Goal: Information Seeking & Learning: Learn about a topic

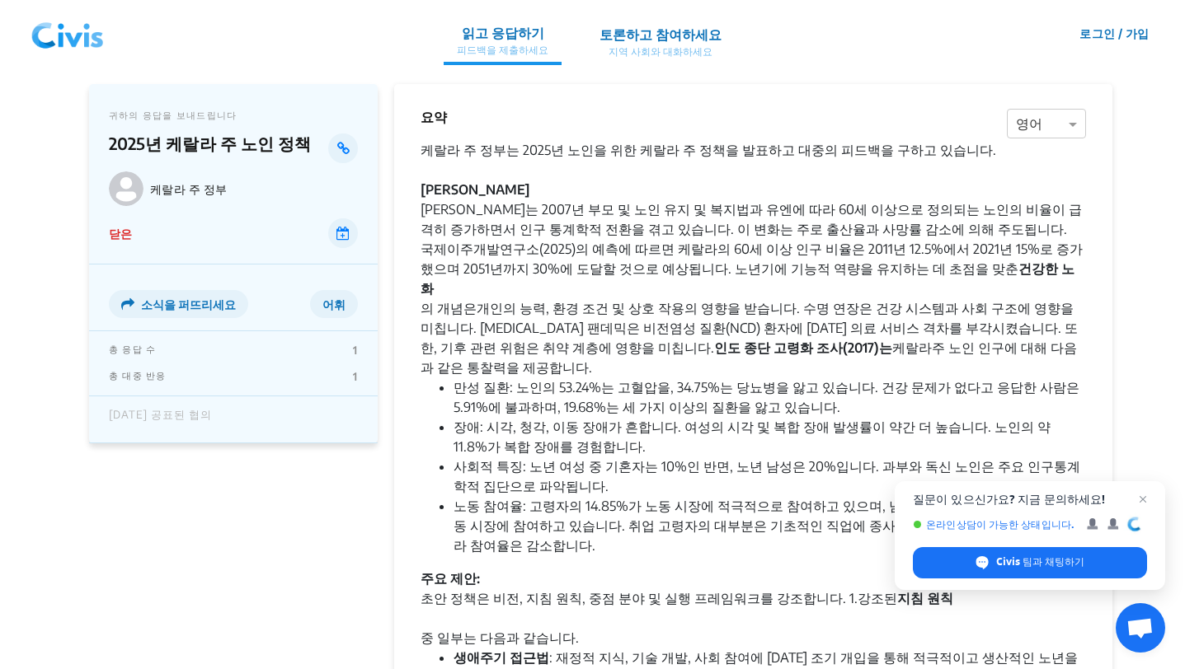
click at [745, 196] on div "케랄라 주 정부는 2025년 노인을 위한 케랄라 주 정책을 발표하고 대중의 피드백을 구하고 있습니다. [PERSON_NAME]는 2007년 부…" at bounding box center [752, 258] width 665 height 237
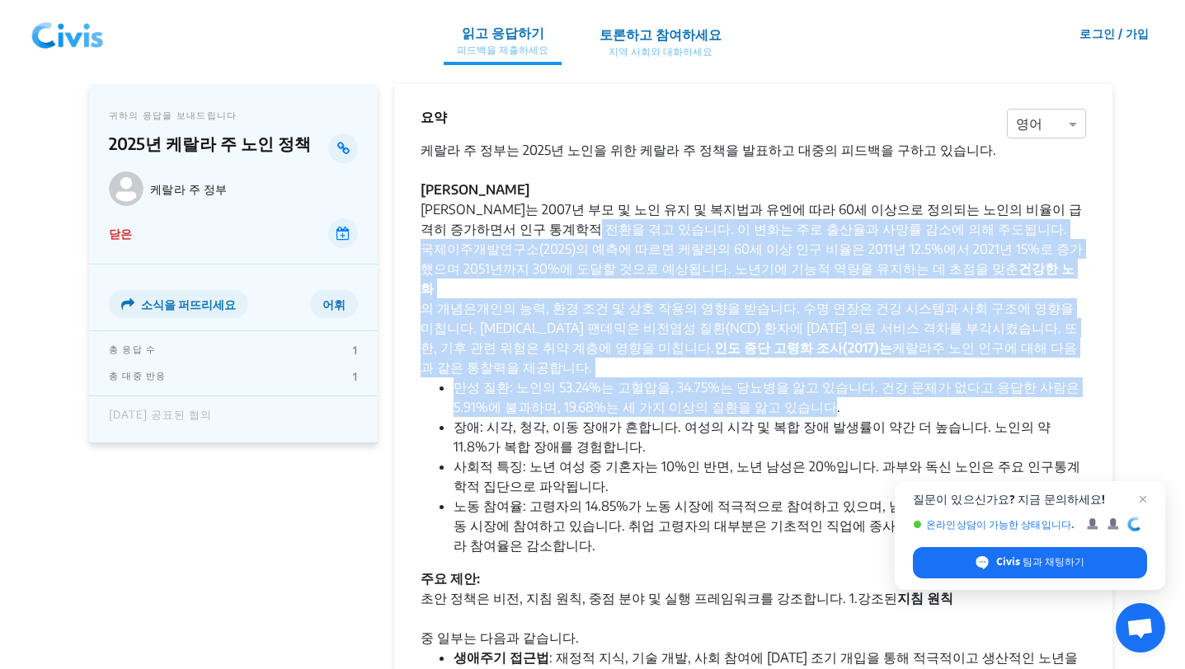
drag, startPoint x: 519, startPoint y: 228, endPoint x: 738, endPoint y: 368, distance: 260.0
click at [738, 379] on font "만성 질환: 노인의 53.24%는 고혈압을, 34.75%는 당뇨병을 앓고 있습니다. 건강 문제가 없다고 응답한 사람은 5.91%에 불과하며, …" at bounding box center [766, 397] width 626 height 36
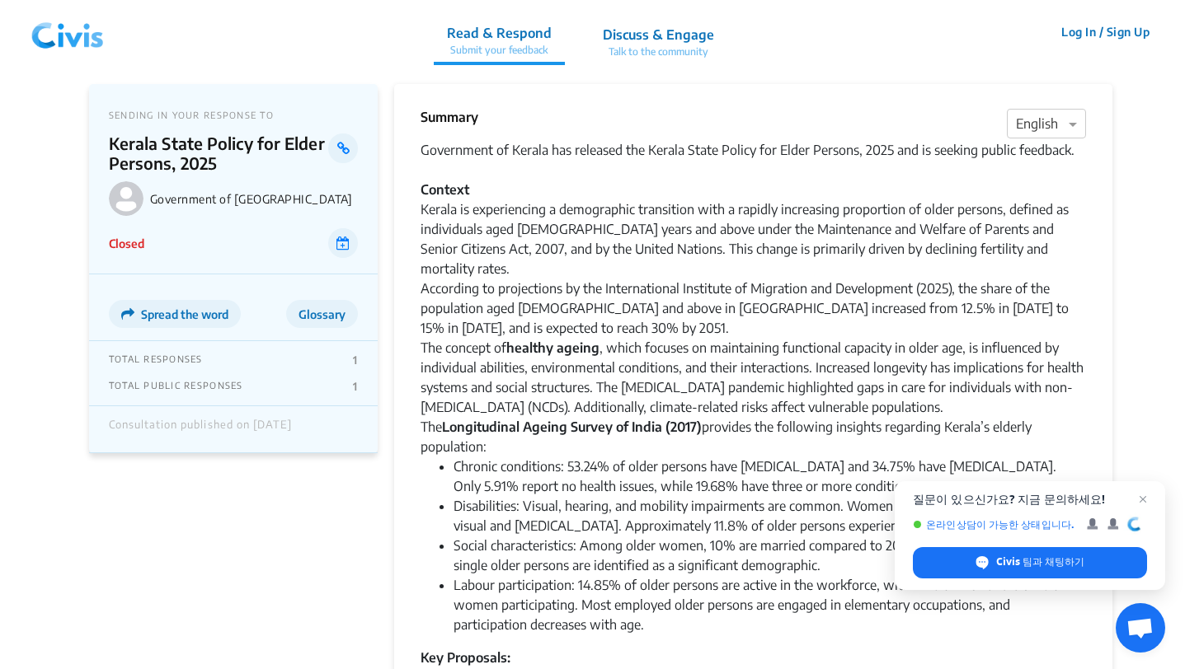
click at [763, 178] on div "Government of Kerala has released the Kerala State Policy for Elder Persons, 20…" at bounding box center [752, 298] width 665 height 317
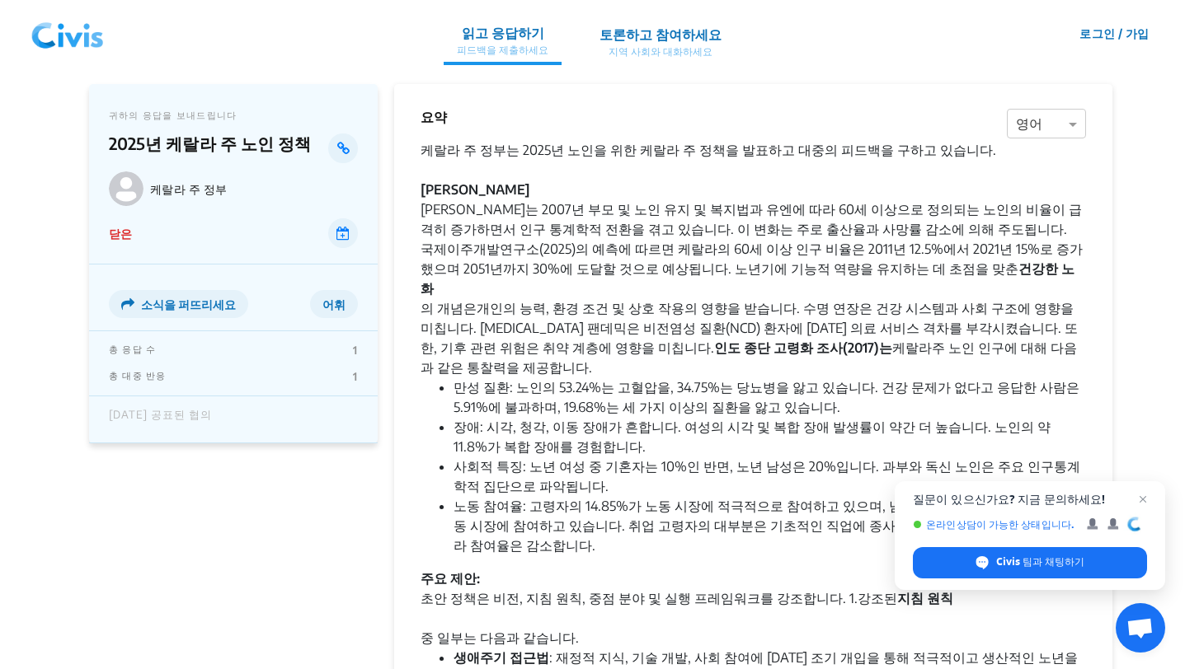
click at [767, 379] on font "만성 질환: 노인의 53.24%는 고혈압을, 34.75%는 당뇨병을 앓고 있습니다. 건강 문제가 없다고 응답한 사람은 5.91%에 불과하며, …" at bounding box center [766, 397] width 626 height 36
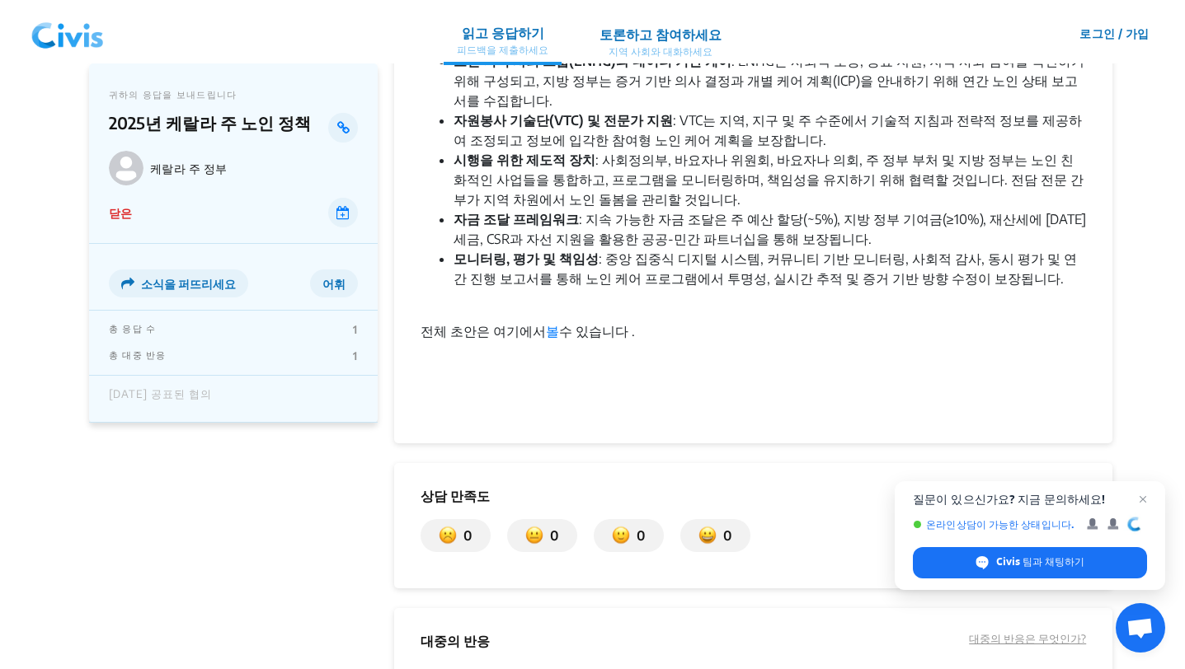
scroll to position [1081, 0]
